Goal: Task Accomplishment & Management: Manage account settings

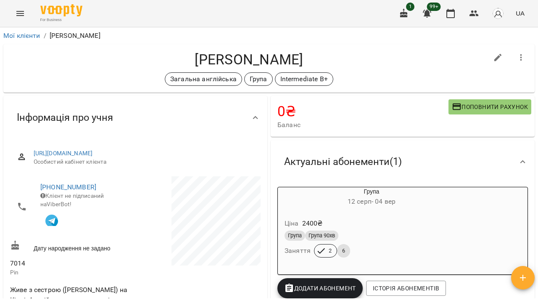
click at [26, 13] on button "Menu" at bounding box center [20, 13] width 20 height 20
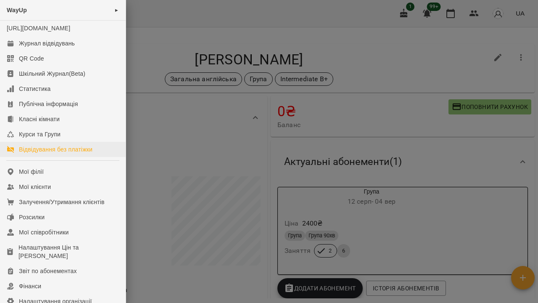
click at [34, 153] on div "Відвідування без платіжки" at bounding box center [56, 149] width 74 height 8
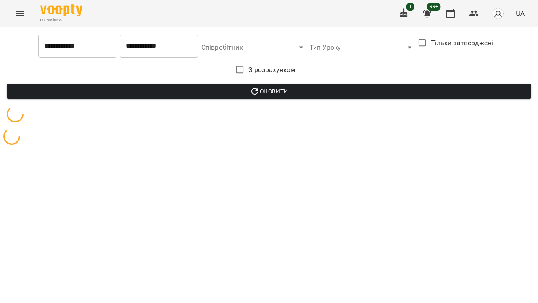
click at [141, 47] on input "**********" at bounding box center [159, 46] width 78 height 24
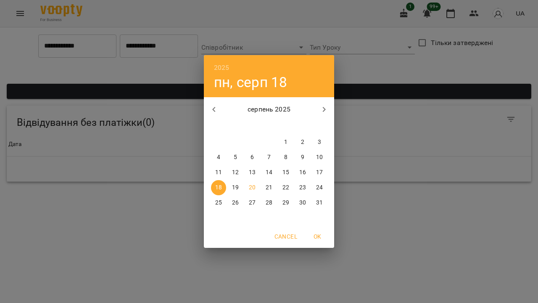
click at [237, 184] on p "19" at bounding box center [235, 187] width 7 height 8
type input "**********"
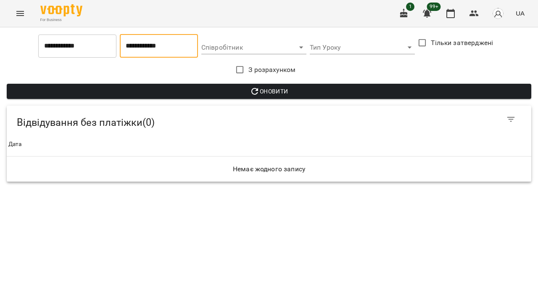
click at [231, 88] on span "Оновити" at bounding box center [268, 91] width 511 height 10
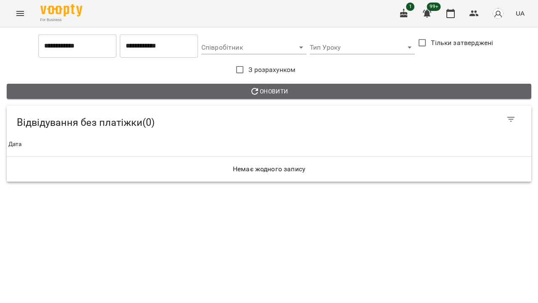
click at [214, 95] on span "Оновити" at bounding box center [268, 91] width 511 height 10
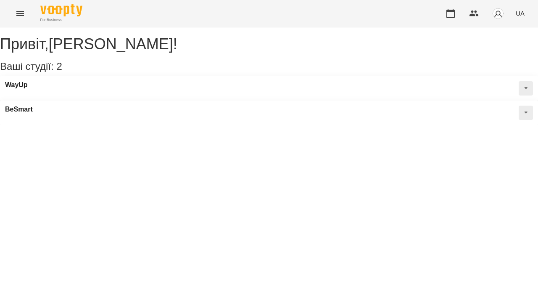
click at [19, 19] on button "Menu" at bounding box center [20, 13] width 20 height 20
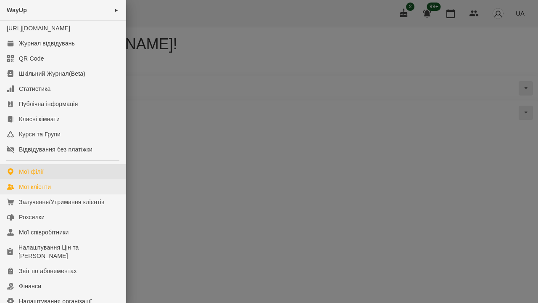
click at [47, 191] on div "Мої клієнти" at bounding box center [35, 186] width 32 height 8
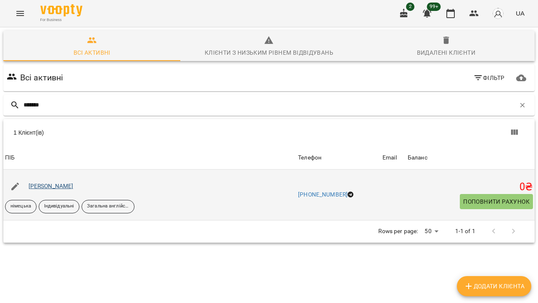
type input "*******"
click at [47, 186] on link "Олександра Шорстка" at bounding box center [51, 185] width 45 height 7
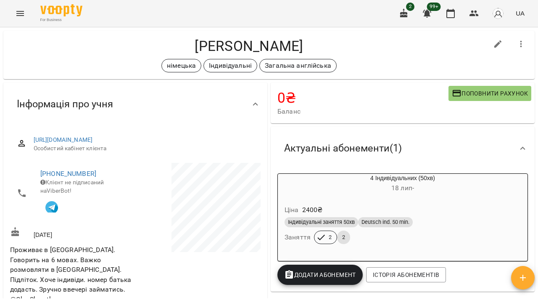
scroll to position [18, 0]
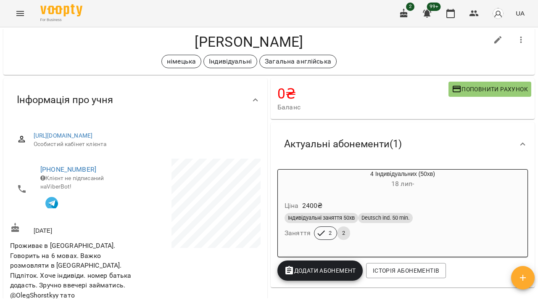
click at [411, 1] on div "For Business 2 99+ UA" at bounding box center [269, 13] width 538 height 27
click at [16, 20] on button "Menu" at bounding box center [20, 13] width 20 height 20
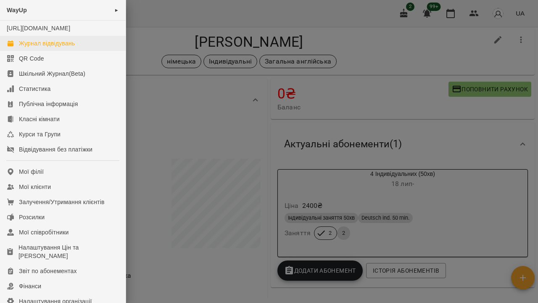
click at [34, 47] on div "Журнал відвідувань" at bounding box center [47, 43] width 56 height 8
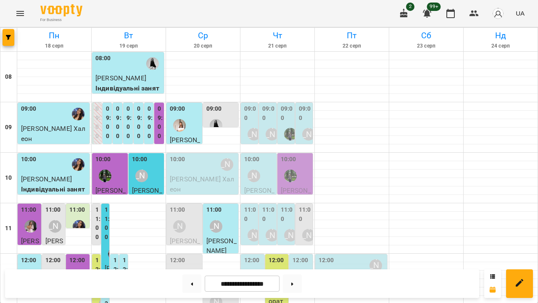
scroll to position [411, 0]
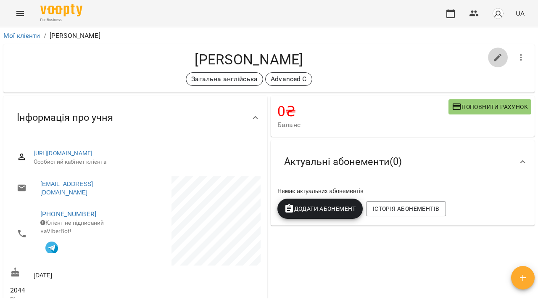
click at [497, 54] on icon "button" at bounding box center [498, 58] width 10 height 10
select select "**"
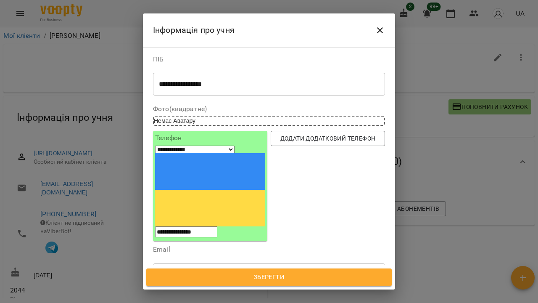
click at [257, 272] on span "Зберегти" at bounding box center [269, 276] width 227 height 11
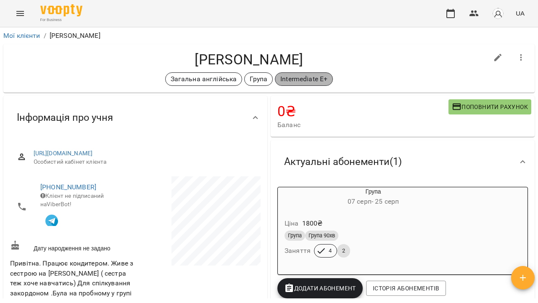
click at [303, 79] on p "Intermediate E+" at bounding box center [303, 79] width 47 height 10
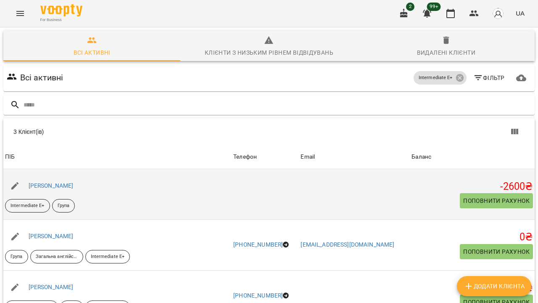
scroll to position [26, 0]
click at [66, 182] on link "[PERSON_NAME]" at bounding box center [51, 185] width 45 height 7
